Goal: Communication & Community: Connect with others

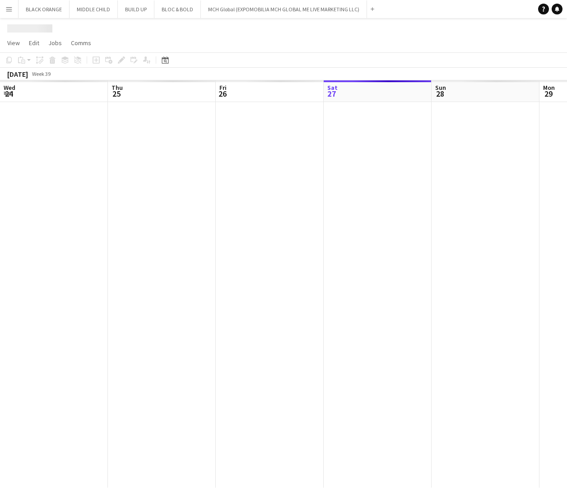
scroll to position [0, 216]
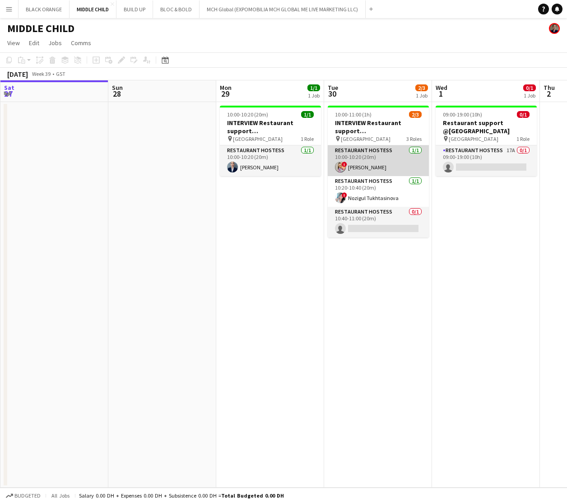
click at [373, 157] on app-card-role "Restaurant Hostess [DATE] 10:00-10:20 (20m) ! [PERSON_NAME]" at bounding box center [378, 160] width 101 height 31
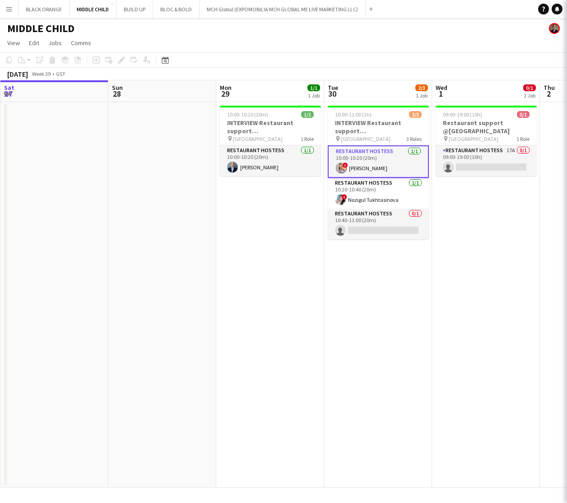
scroll to position [0, 324]
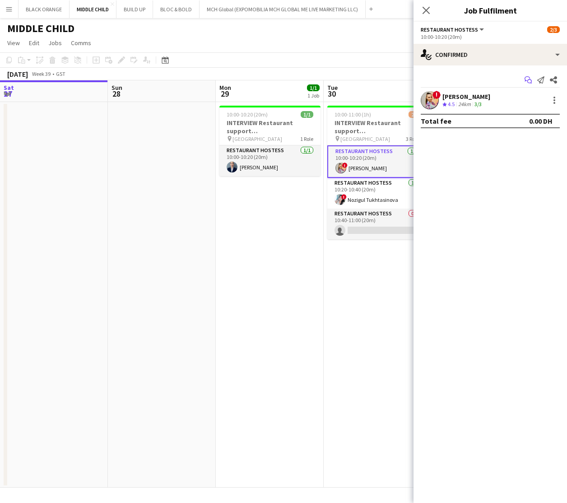
click at [528, 79] on icon "Start chat" at bounding box center [528, 79] width 7 height 7
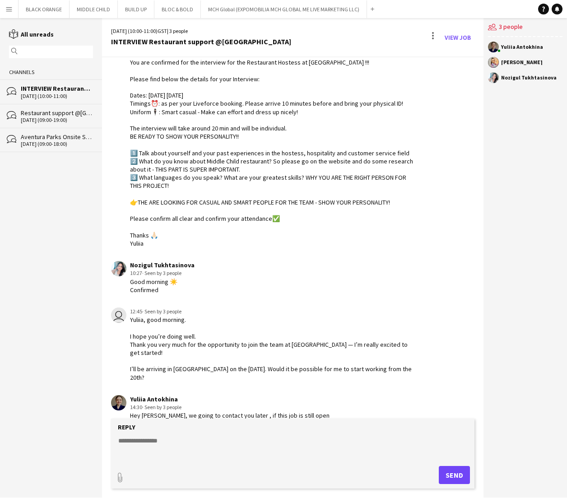
scroll to position [5, 0]
click at [74, 5] on button "MIDDLE CHILD Close" at bounding box center [94, 9] width 48 height 18
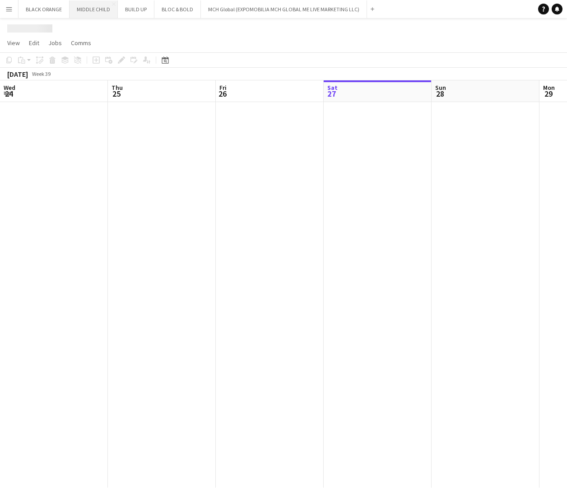
scroll to position [0, 216]
